Goal: Task Accomplishment & Management: Complete application form

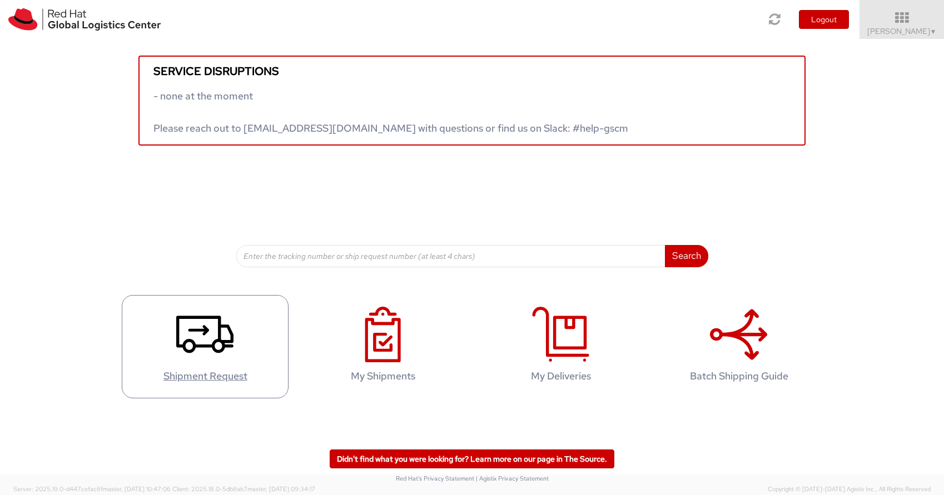
click at [197, 341] on icon at bounding box center [204, 335] width 57 height 56
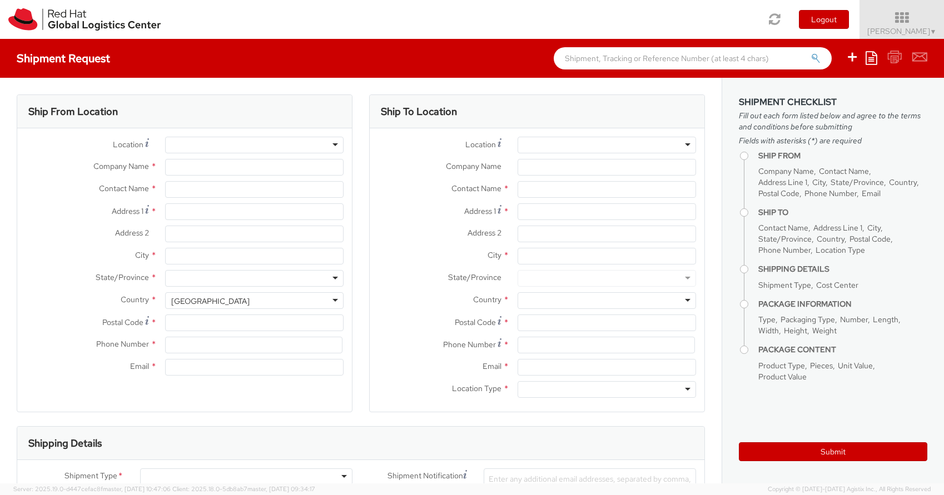
select select "150"
select select
type input "Red Hat"
type input "[PERSON_NAME]"
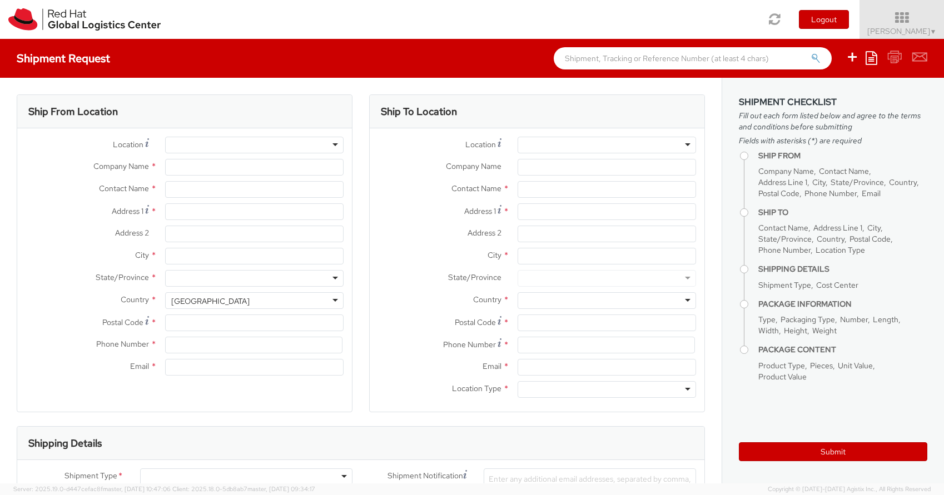
type input "rsones@redhat.com"
click at [230, 138] on div at bounding box center [254, 145] width 178 height 17
click at [327, 105] on div "Ship From Location" at bounding box center [184, 111] width 335 height 33
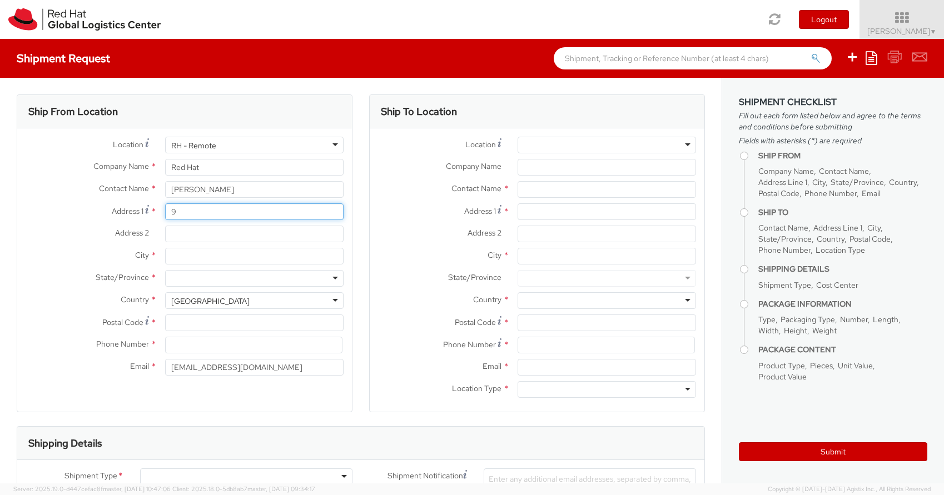
type input "90"
type input "90 Gales Drive"
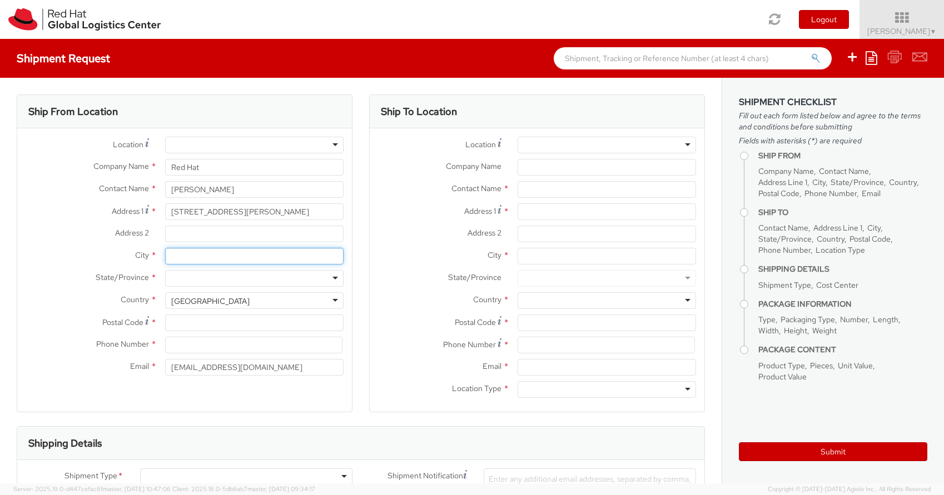
type input "Crawley"
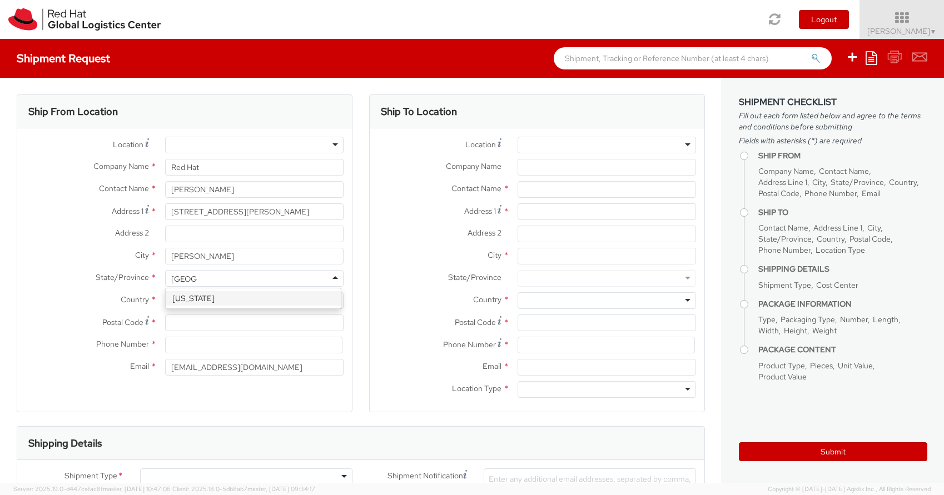
type input "West Sussex"
type input "RH10 1QE"
type input "01293517274"
type input "[PERSON_NAME]"
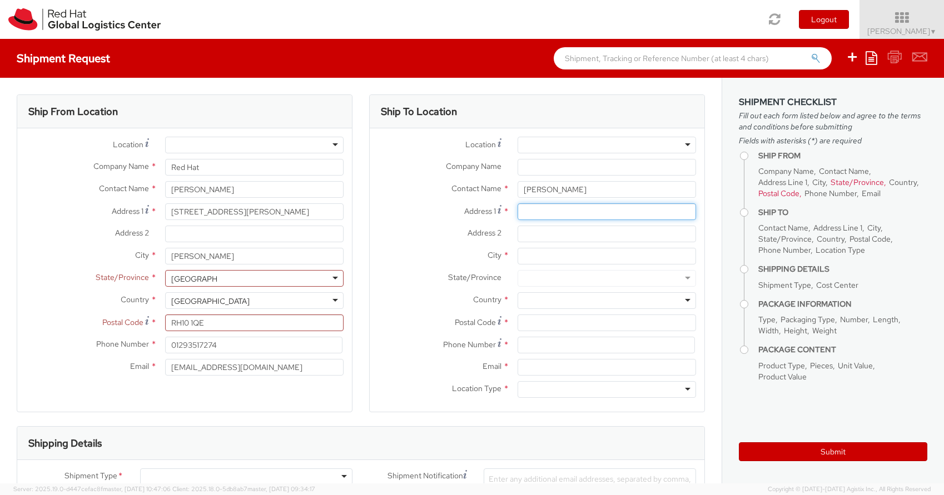
type input "90 Gales Drive"
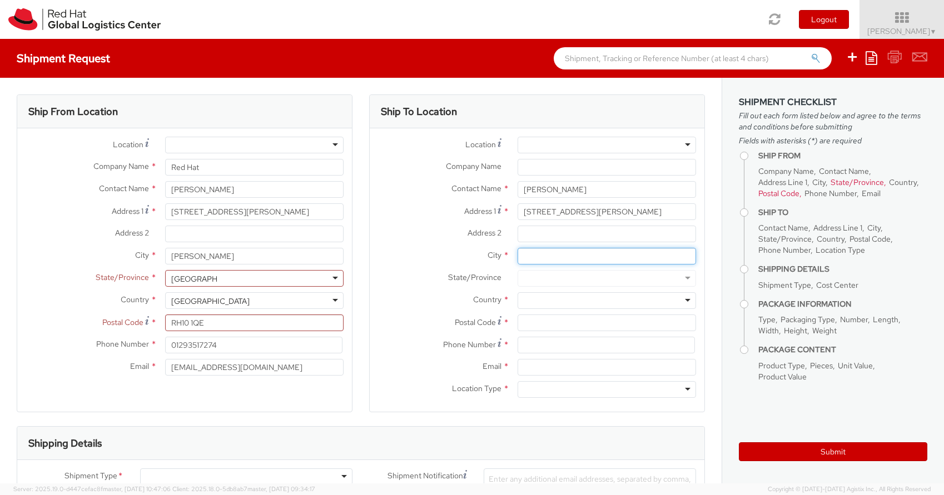
type input "Crawley"
type input "United Kingdom"
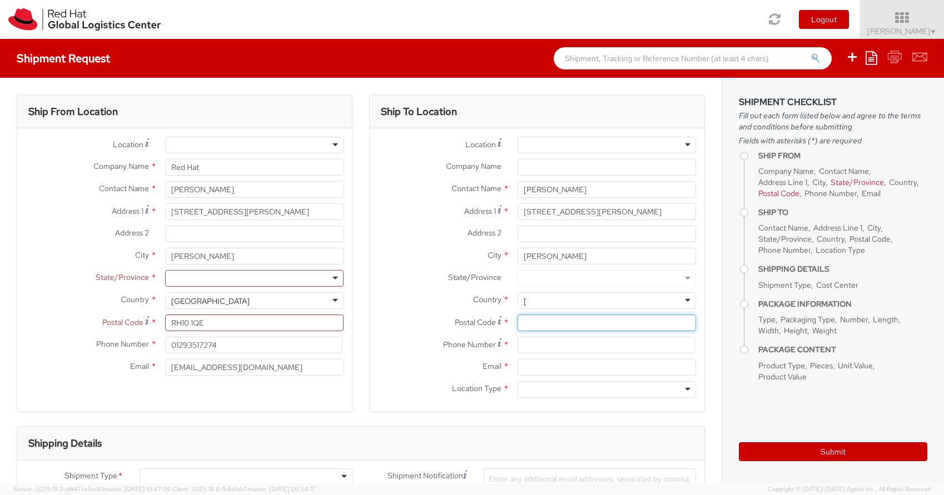
type input "RH10 1QE"
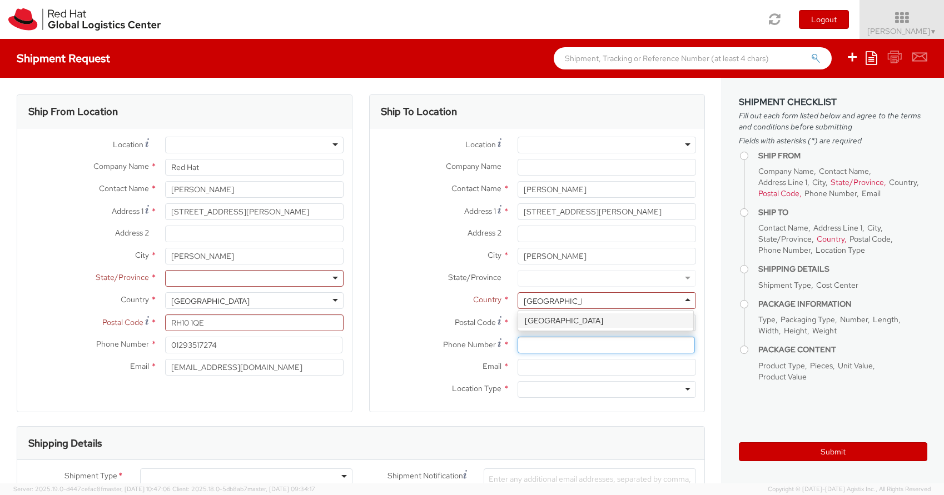
type input "01293517274"
type input "robertasones@hotmail.com"
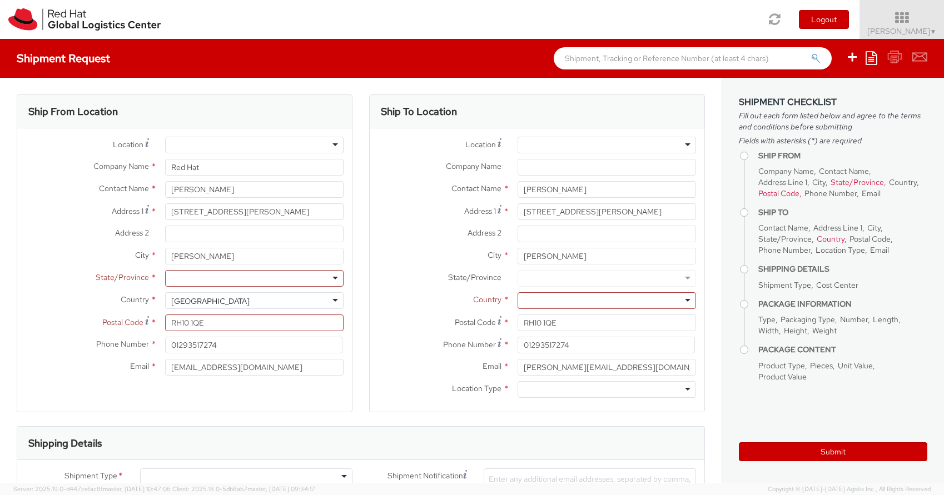
click at [233, 279] on div at bounding box center [254, 278] width 178 height 17
click at [330, 272] on div at bounding box center [254, 278] width 178 height 17
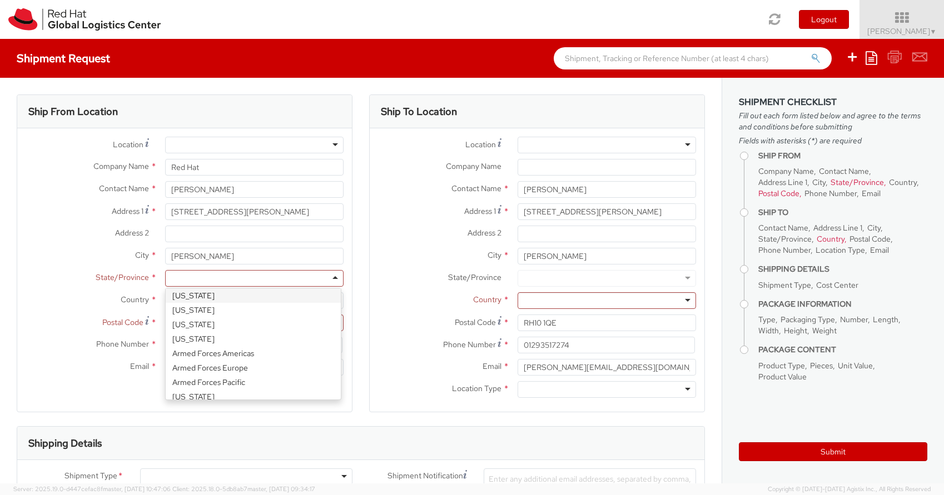
click at [346, 281] on div "Alabama Alaska Arizona Arkansas Armed Forces Americas Armed Forces Europe Armed…" at bounding box center [254, 278] width 195 height 17
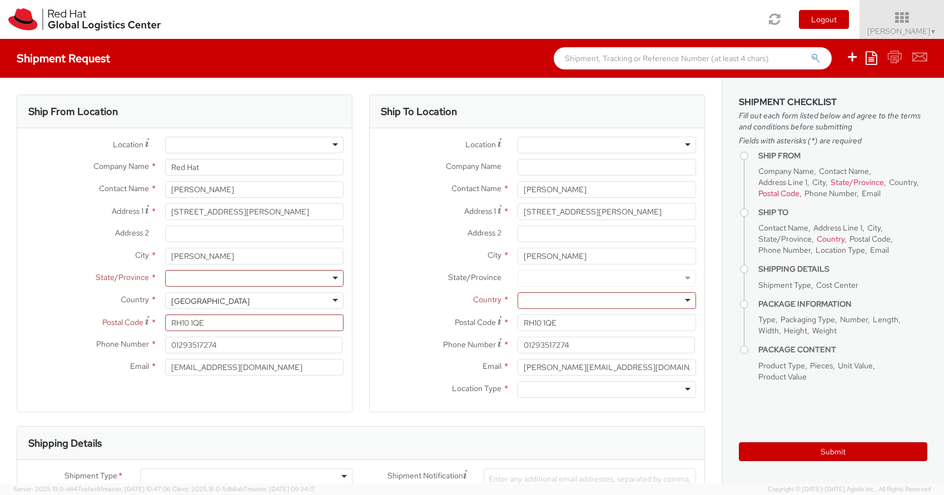
click at [331, 145] on div at bounding box center [254, 145] width 178 height 17
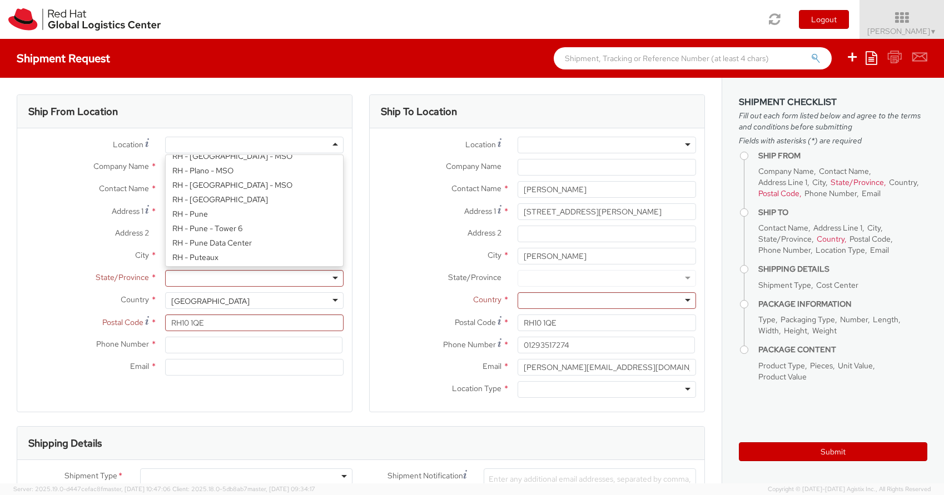
scroll to position [0, 0]
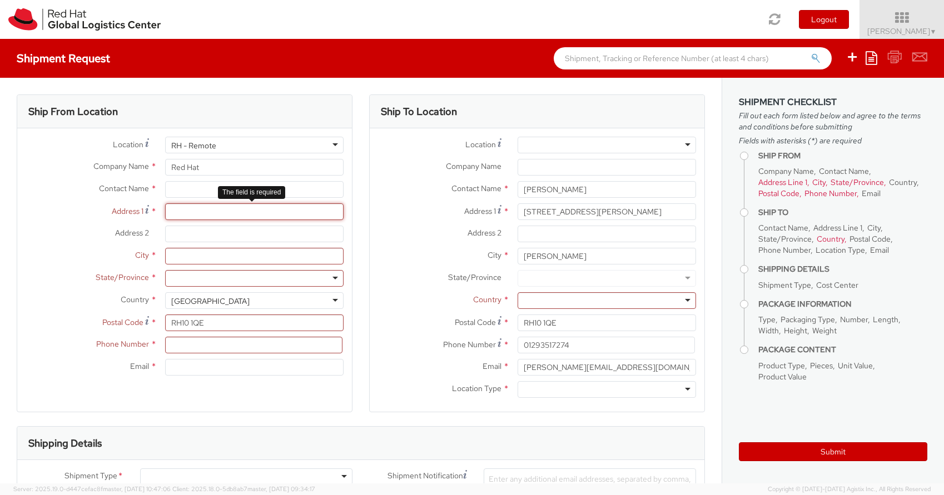
click at [220, 212] on input "Address 1 *" at bounding box center [254, 211] width 178 height 17
type input "9"
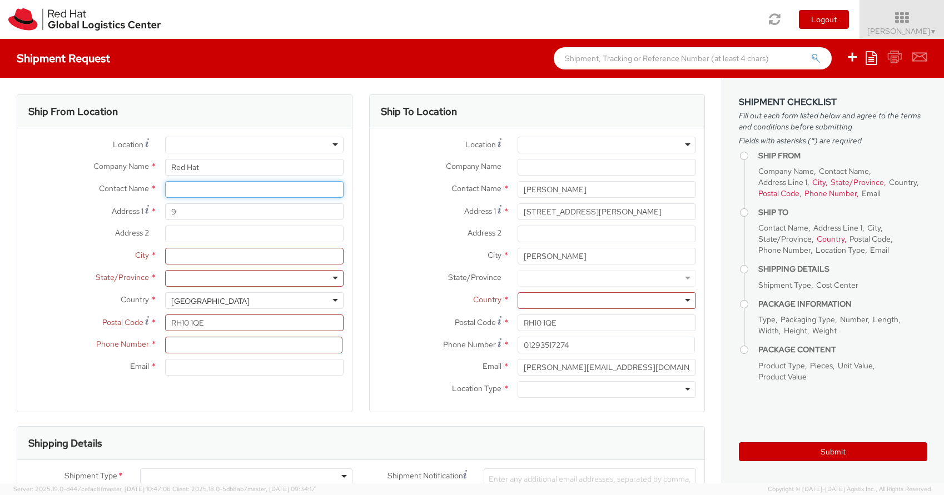
type input "[PERSON_NAME]"
type input "90 Gales Drive"
type input "Crawley"
type input "West Sussex"
type input "01293517274"
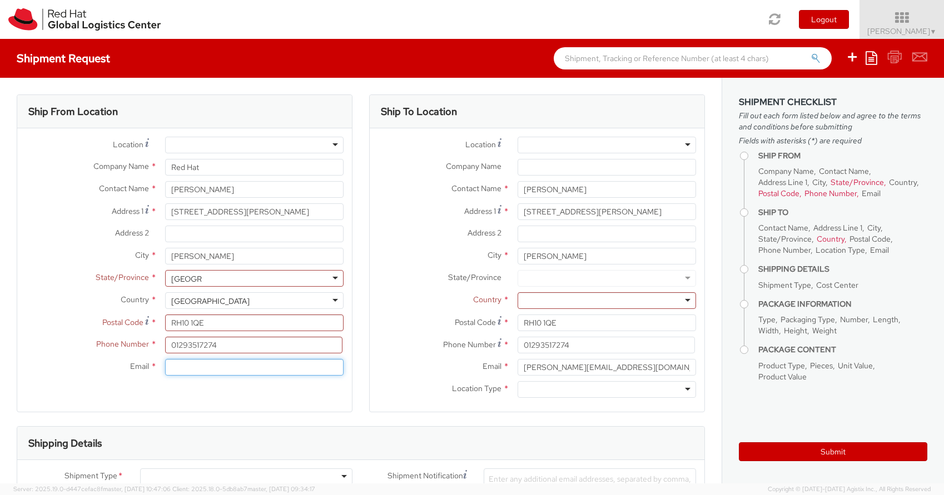
type input "robertasones@hotmail.com"
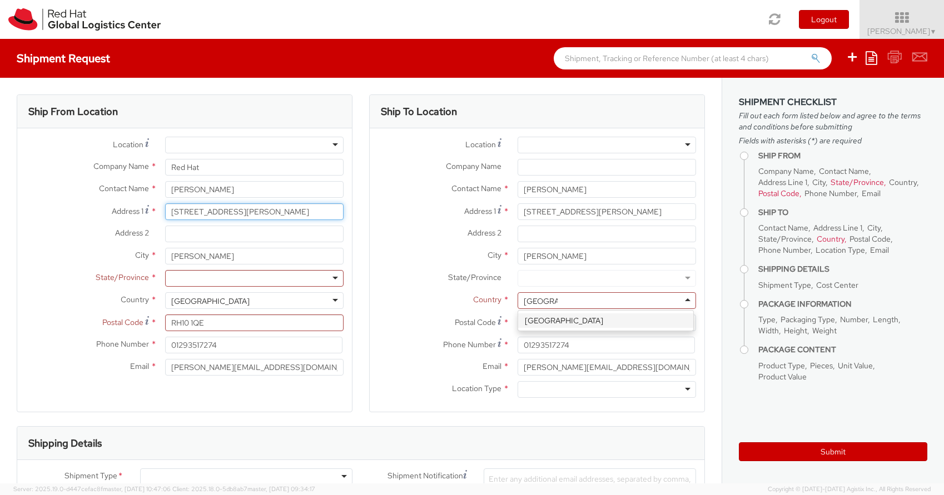
type input "United Kingdom"
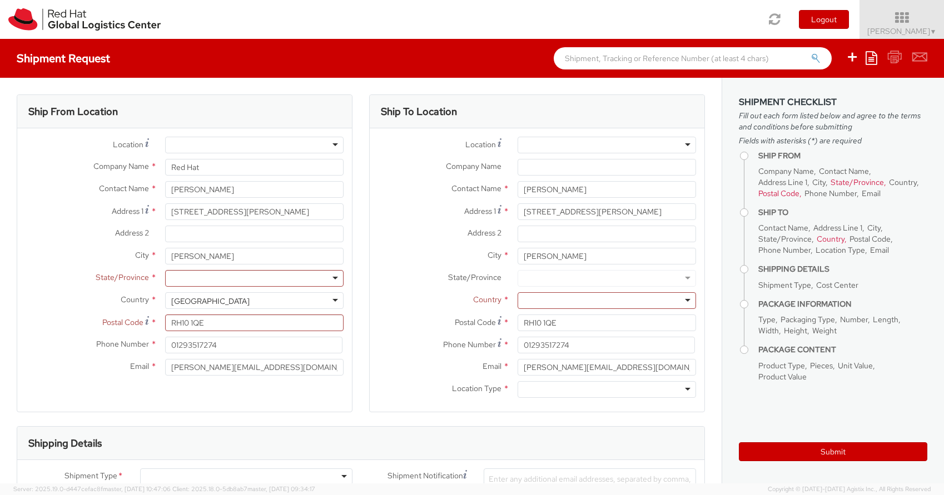
click at [309, 302] on div "United States" at bounding box center [254, 300] width 178 height 17
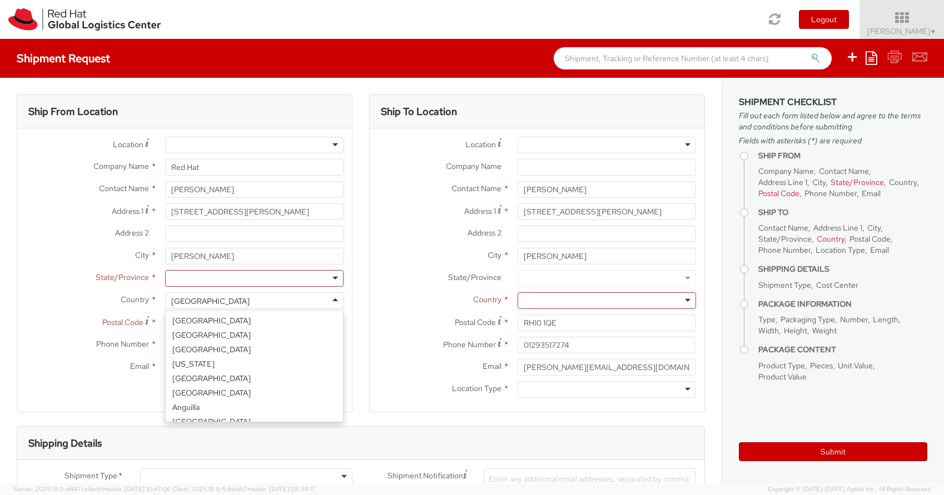
scroll to position [2802, 0]
select select "CM"
select select "KGS"
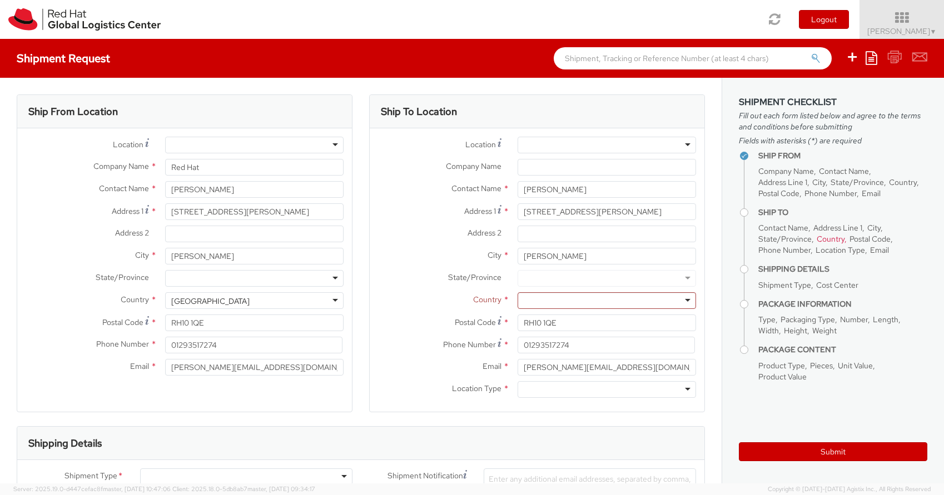
click at [222, 276] on div at bounding box center [254, 278] width 178 height 17
click at [675, 143] on div at bounding box center [607, 145] width 178 height 17
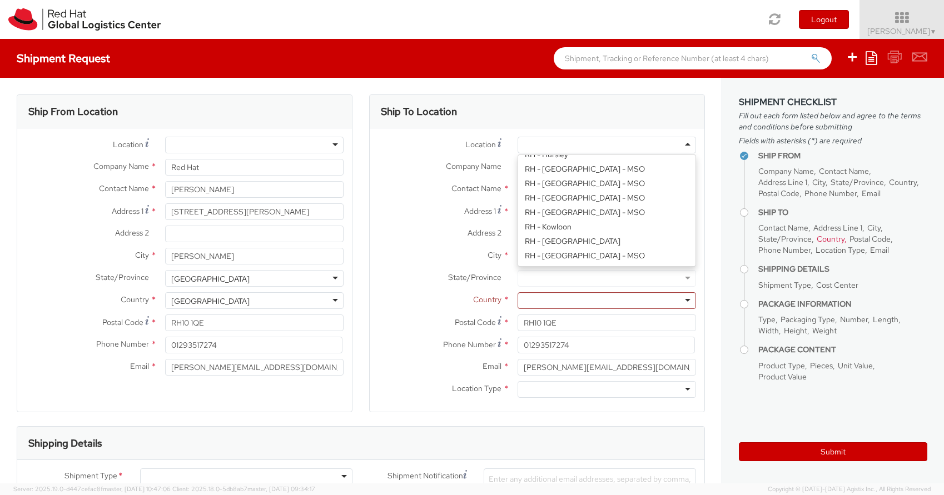
scroll to position [927, 0]
type input "Red Hat UK Limited"
type input "Peninsular House"
type input "30-36 Monument Street, 4th Floor"
type input "LONDON"
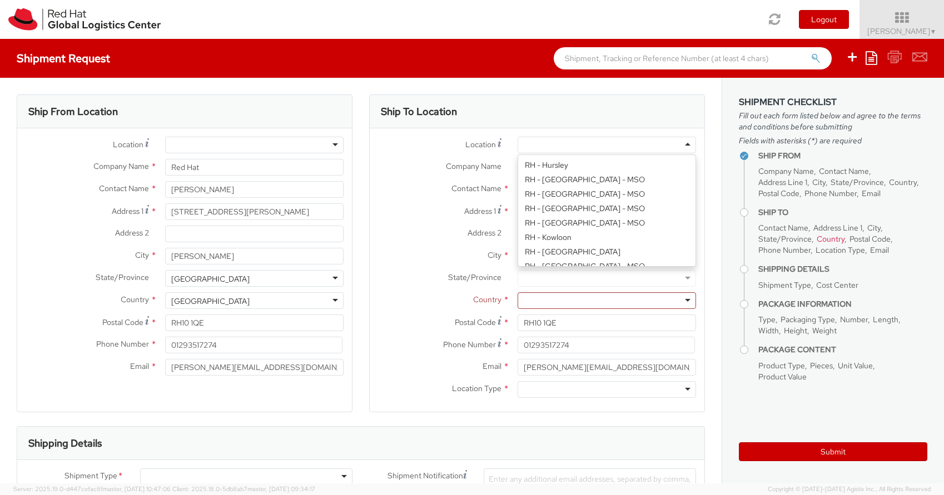
type input "EC3R8NB"
type input "44 207 009 4444"
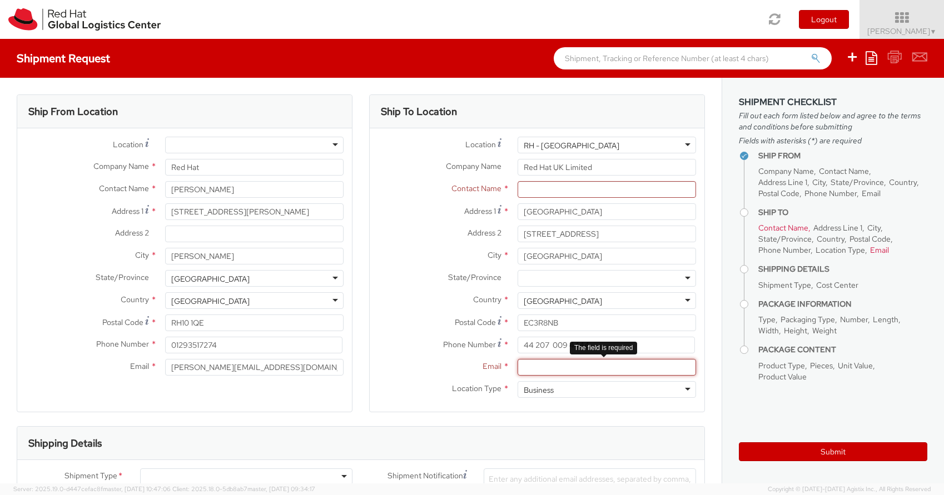
paste input "asargean@redhat.com"
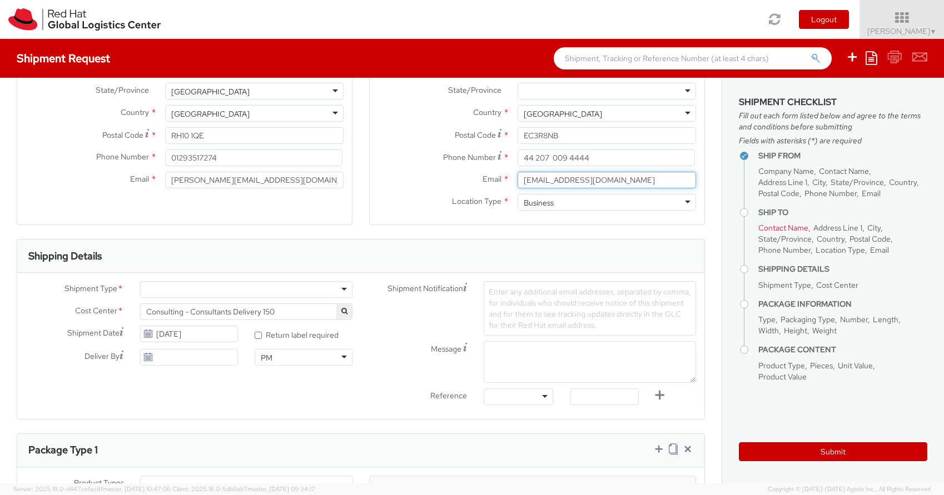
scroll to position [195, 0]
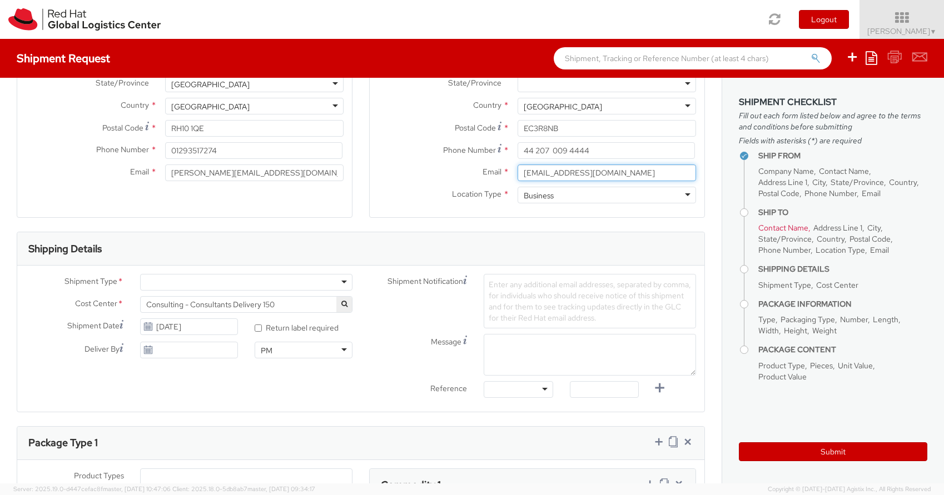
type input "asargean@redhat.com"
click at [341, 278] on div at bounding box center [246, 282] width 212 height 17
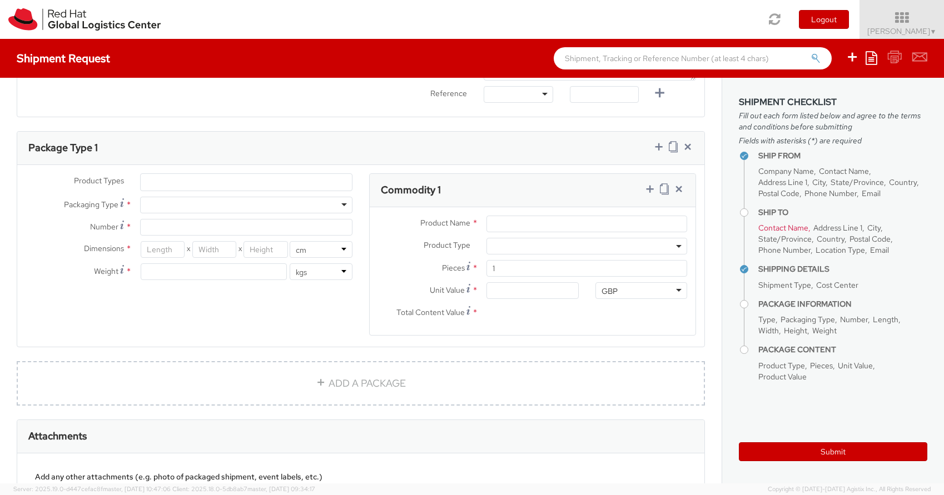
scroll to position [388, 0]
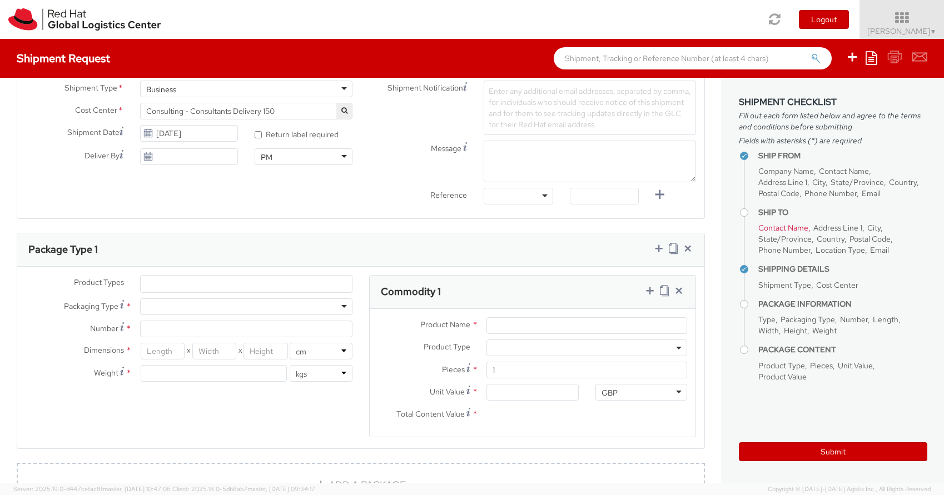
click at [336, 305] on div at bounding box center [246, 306] width 212 height 17
type input "1"
type input "24.13"
type input "31.75"
type input "0.64"
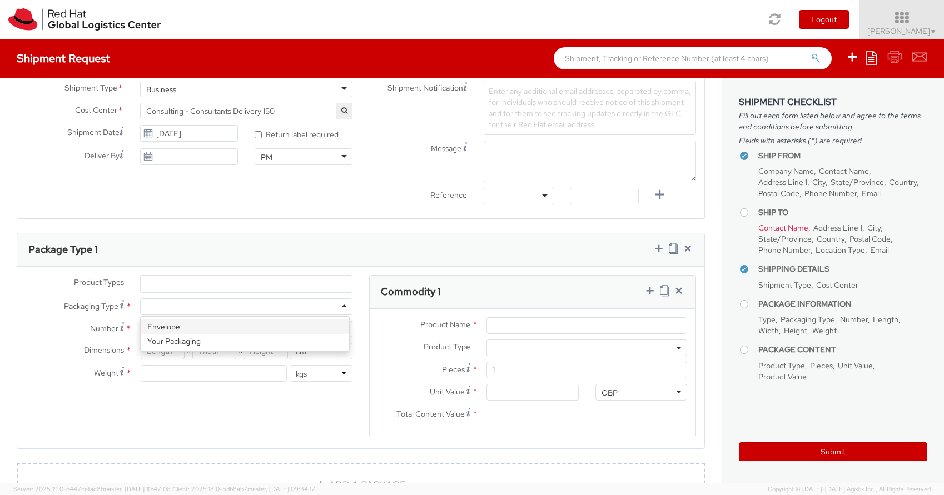
type input "0.5"
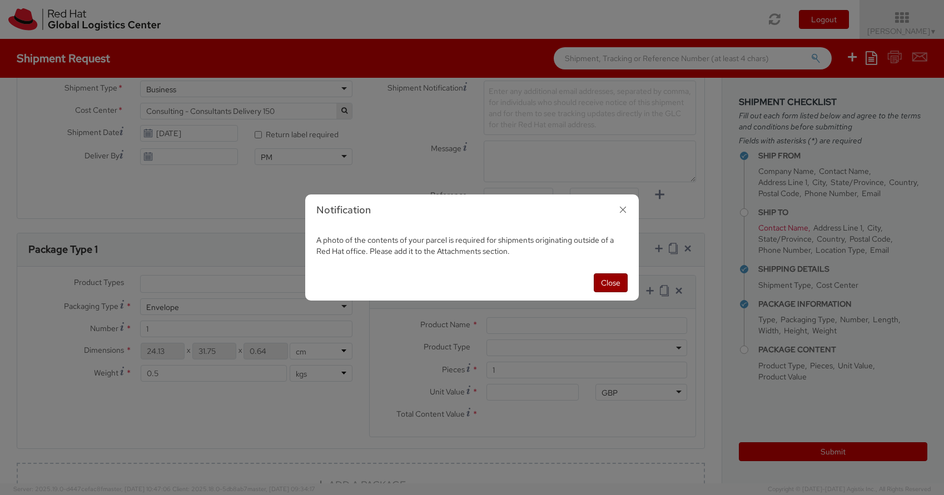
click at [612, 284] on button "Close" at bounding box center [611, 282] width 34 height 19
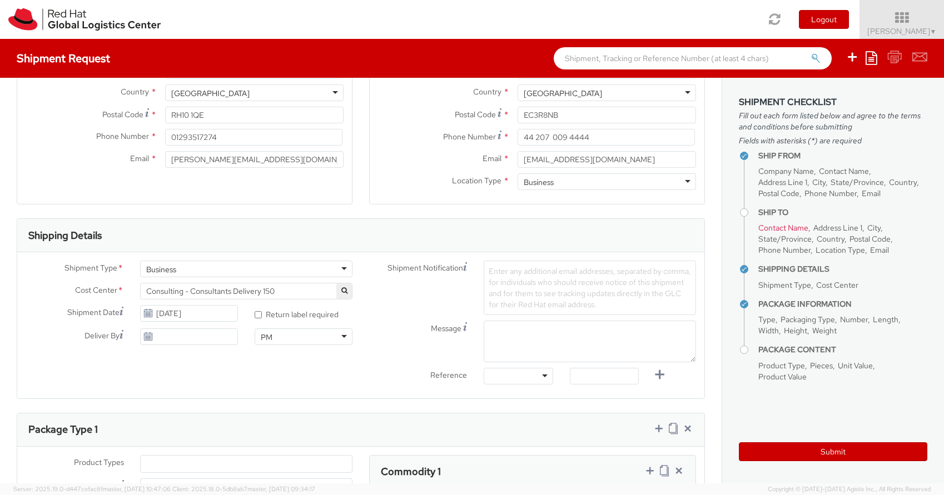
scroll to position [0, 0]
